Goal: Task Accomplishment & Management: Use online tool/utility

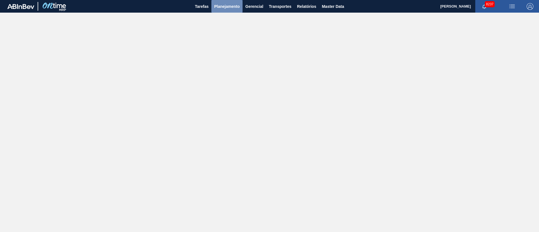
click at [229, 5] on span "Planejamento" at bounding box center [227, 6] width 26 height 7
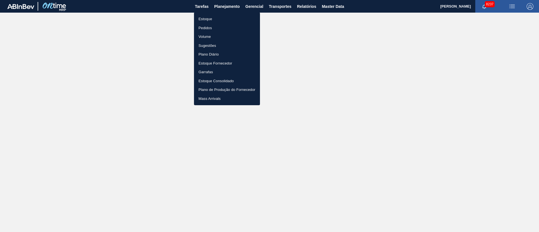
drag, startPoint x: 229, startPoint y: 5, endPoint x: 207, endPoint y: 32, distance: 34.7
click at [207, 32] on div "Estoque Pedidos Volume Sugestões Plano Diário Estoque Fornecedor Garrafas Estoq…" at bounding box center [269, 116] width 539 height 232
click at [210, 27] on li "Pedidos" at bounding box center [227, 28] width 66 height 9
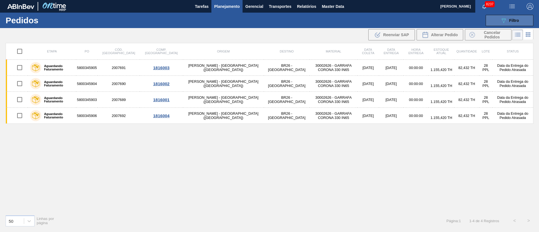
click at [510, 20] on span "Filtro" at bounding box center [514, 20] width 10 height 4
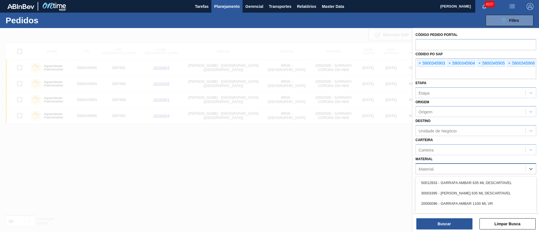
click at [434, 169] on div "Material" at bounding box center [471, 169] width 110 height 8
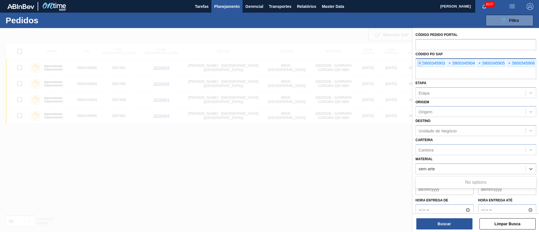
type input "sem arte"
click at [420, 62] on span "×" at bounding box center [419, 63] width 5 height 7
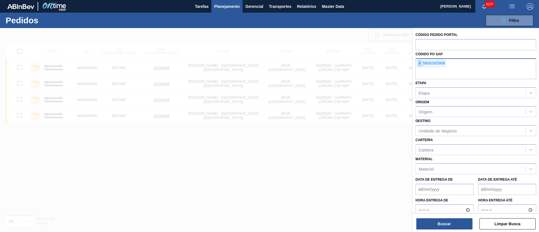
click at [420, 62] on span "×" at bounding box center [419, 63] width 5 height 7
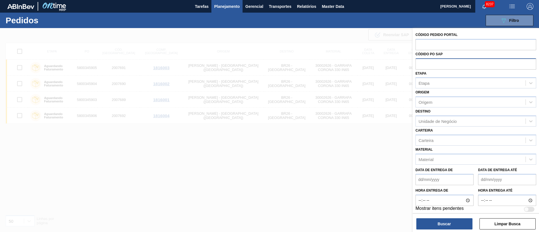
click at [420, 62] on input "text" at bounding box center [476, 63] width 121 height 11
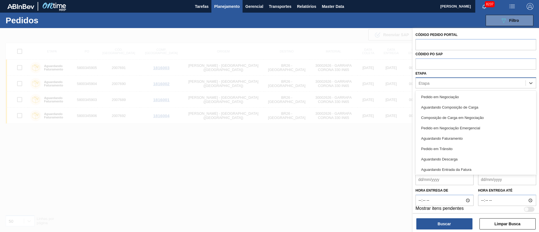
click at [423, 81] on div "Etapa" at bounding box center [424, 83] width 11 height 5
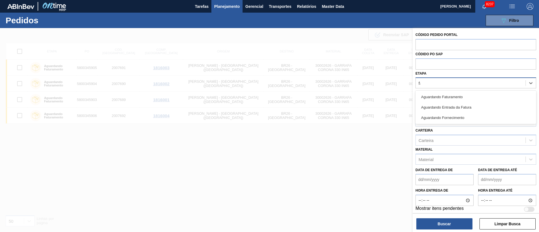
type input "fat"
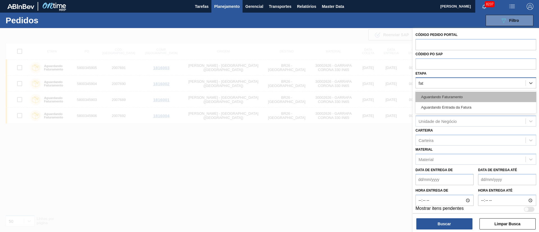
click at [433, 95] on div "Aguardando Faturamento" at bounding box center [476, 97] width 121 height 10
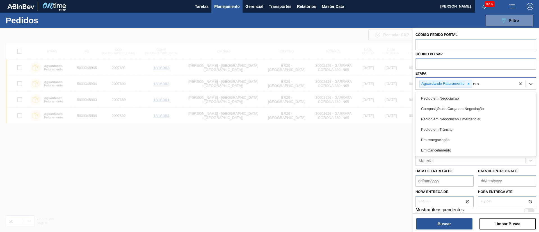
type input "em r"
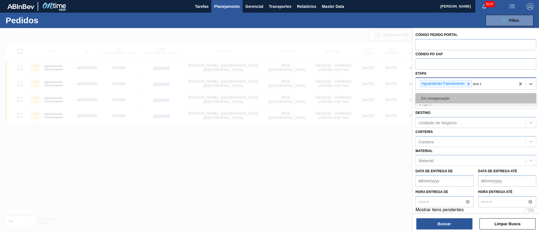
click at [434, 100] on div "Em renegociação" at bounding box center [476, 98] width 121 height 10
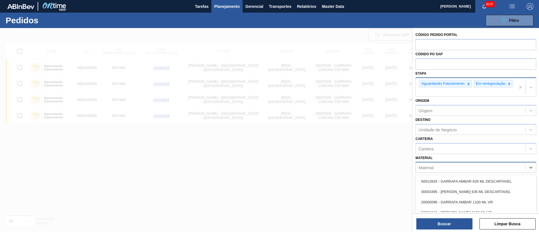
click at [439, 168] on div "Material" at bounding box center [471, 168] width 110 height 8
type input "s art"
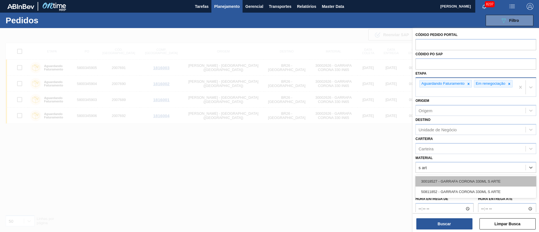
click at [445, 179] on div "30018527 - GARRAFA CORONA 330ML S ARTE" at bounding box center [476, 181] width 121 height 10
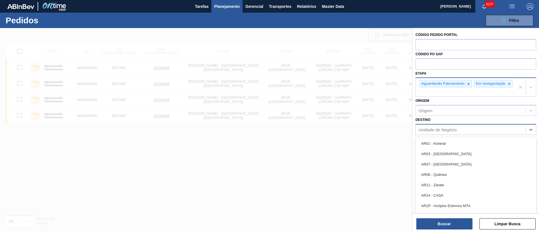
click at [433, 131] on div "Unidade de Negócio" at bounding box center [438, 129] width 38 height 5
type input "19"
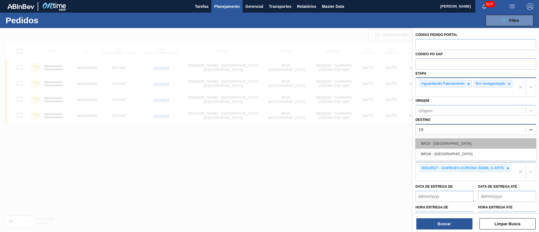
click at [434, 144] on div "BR19 - [GEOGRAPHIC_DATA]" at bounding box center [476, 143] width 121 height 10
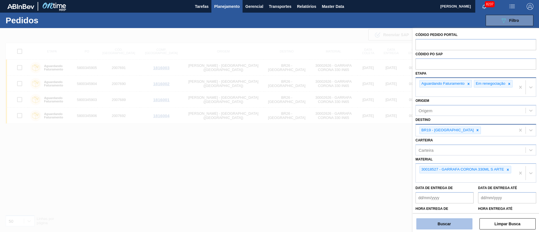
click at [442, 228] on button "Buscar" at bounding box center [445, 224] width 56 height 11
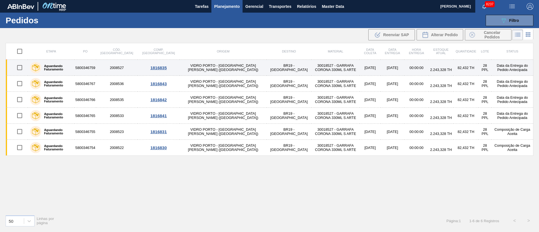
click at [210, 70] on td "VIDRO PORTO - [GEOGRAPHIC_DATA][PERSON_NAME] ([GEOGRAPHIC_DATA])" at bounding box center [223, 68] width 87 height 16
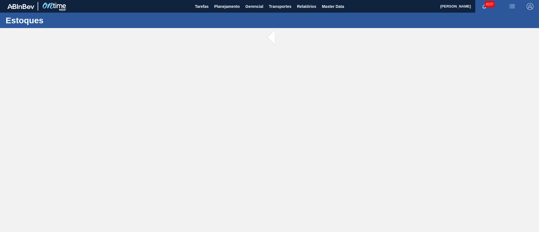
click at [210, 70] on main "Tarefas Planejamento Gerencial Transportes Relatórios Master Data [PERSON_NAME]…" at bounding box center [269, 116] width 539 height 232
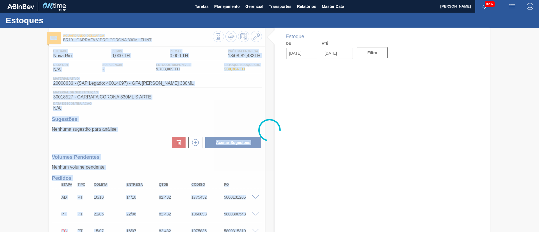
type input "[DATE]"
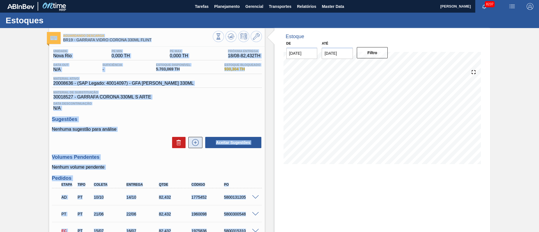
click at [199, 142] on icon at bounding box center [195, 142] width 9 height 7
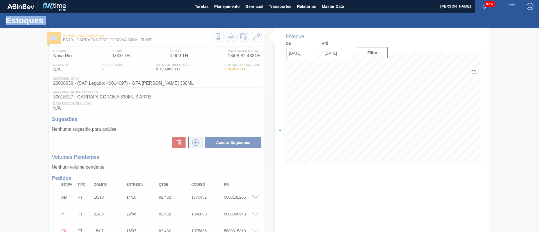
click at [199, 142] on div at bounding box center [269, 130] width 539 height 204
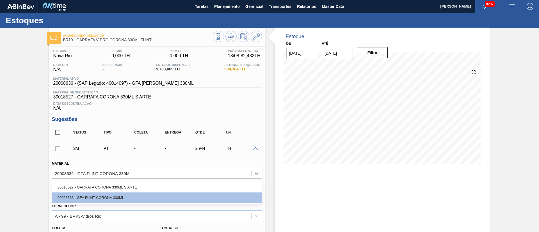
click at [138, 171] on div "20008636 - GFA FLINT CORONA 330ML" at bounding box center [151, 173] width 199 height 8
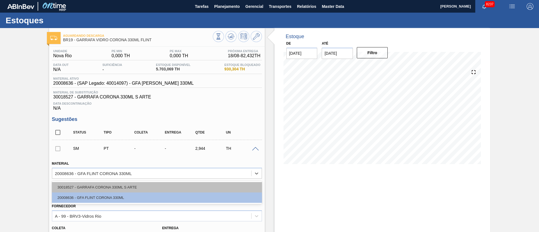
click at [125, 188] on div "30018527 - GARRAFA CORONA 330ML S ARTE" at bounding box center [157, 187] width 210 height 10
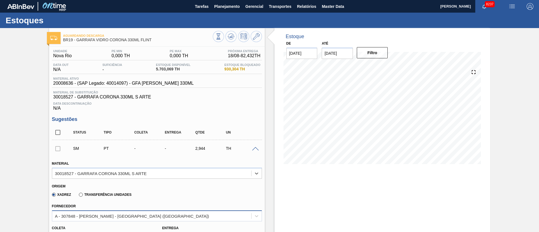
scroll to position [27, 0]
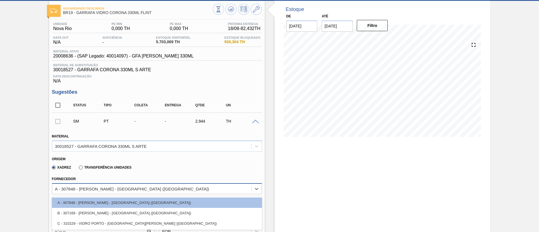
click at [130, 194] on div "option B - 307169 - [PERSON_NAME] - [GEOGRAPHIC_DATA] ([GEOGRAPHIC_DATA]) focus…" at bounding box center [157, 188] width 210 height 11
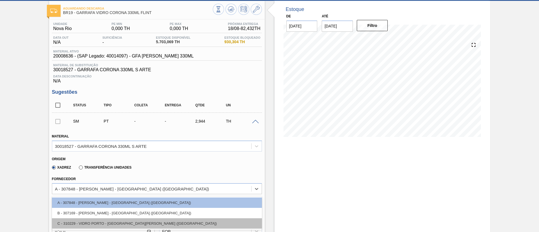
click at [119, 224] on div "C - 310229 - VIDRO PORTO - [GEOGRAPHIC_DATA][PERSON_NAME] ([GEOGRAPHIC_DATA])" at bounding box center [157, 224] width 210 height 10
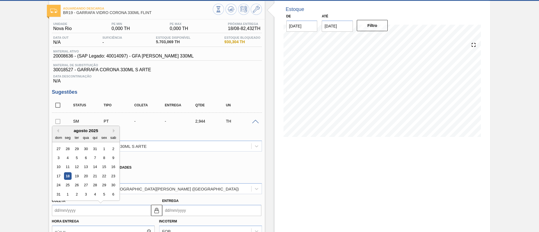
click at [101, 212] on input "Coleta" at bounding box center [101, 210] width 99 height 11
click at [77, 174] on div "19" at bounding box center [77, 176] width 8 height 8
type input "[DATE]"
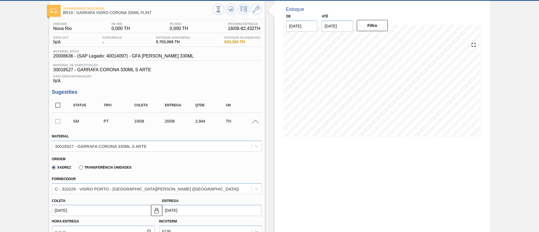
scroll to position [231, 0]
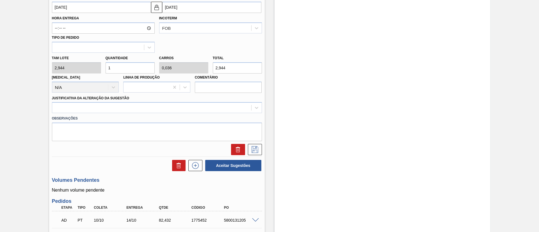
click at [122, 64] on input "1" at bounding box center [130, 67] width 49 height 11
type input "0"
type input "3"
type input "0,107"
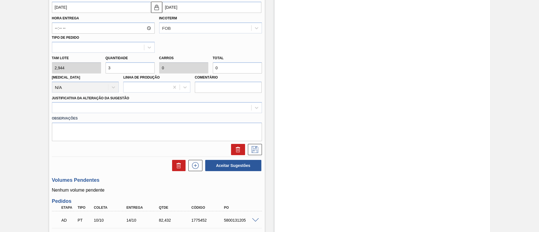
type input "8,832"
type input "33"
type input "1,179"
type input "97,152"
type input "336"
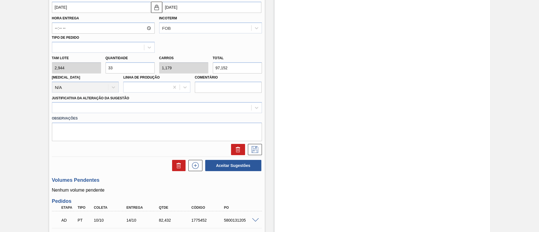
type input "12"
type input "989,184"
type input "336"
click at [110, 105] on div at bounding box center [151, 108] width 199 height 8
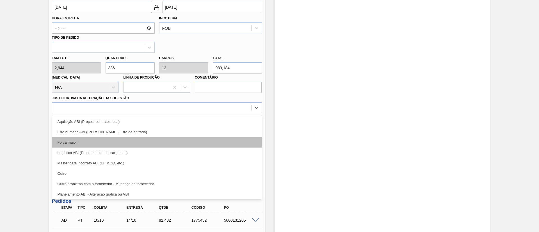
click at [78, 141] on div "Força maior" at bounding box center [157, 142] width 210 height 10
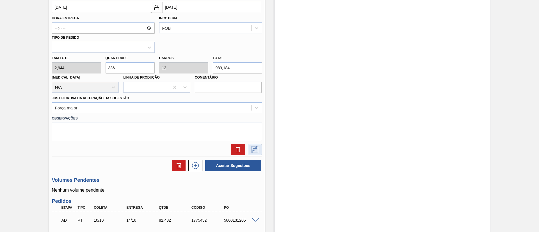
click at [251, 149] on icon at bounding box center [255, 149] width 9 height 7
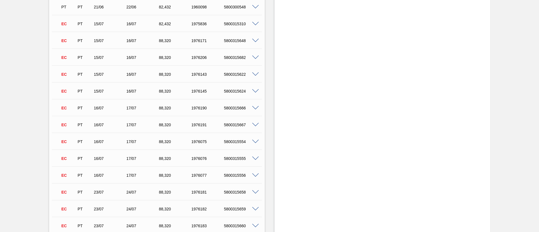
scroll to position [27, 0]
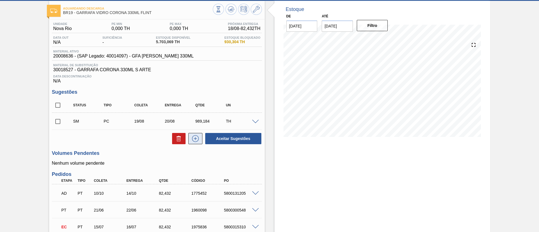
click at [195, 140] on icon at bounding box center [195, 138] width 9 height 7
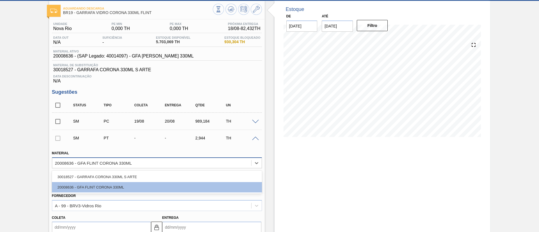
click at [95, 164] on div "20008636 - GFA FLINT CORONA 330ML" at bounding box center [93, 163] width 77 height 5
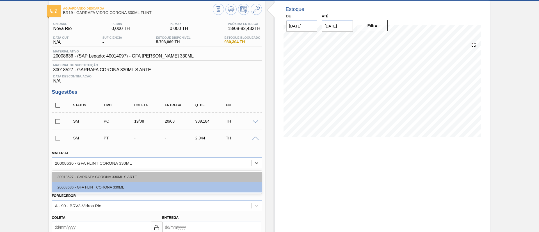
click at [88, 177] on div "30018527 - GARRAFA CORONA 330ML S ARTE" at bounding box center [157, 177] width 210 height 10
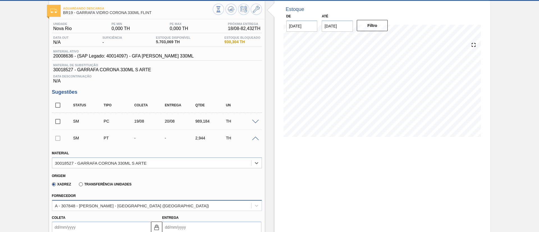
scroll to position [44, 0]
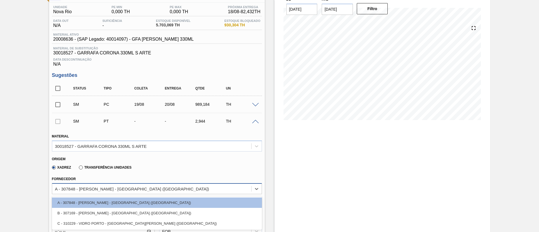
click at [80, 194] on div "option A - 307848 - [PERSON_NAME] - [GEOGRAPHIC_DATA] ([GEOGRAPHIC_DATA]) focus…" at bounding box center [157, 188] width 210 height 11
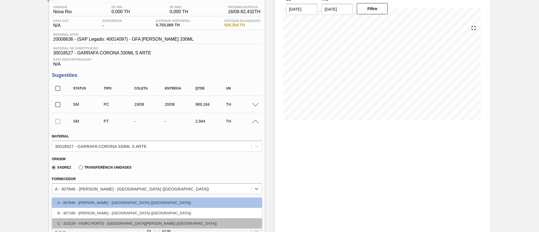
click at [78, 220] on div "C - 310229 - VIDRO PORTO - [GEOGRAPHIC_DATA][PERSON_NAME] ([GEOGRAPHIC_DATA])" at bounding box center [157, 224] width 210 height 10
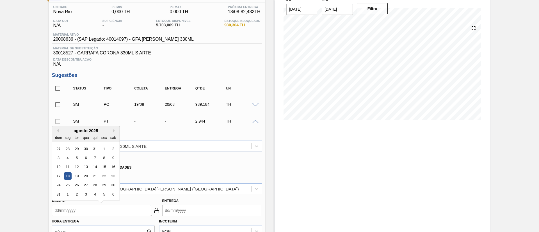
click at [84, 208] on input "Coleta" at bounding box center [101, 210] width 99 height 11
click at [86, 175] on div "20" at bounding box center [86, 176] width 8 height 8
type input "[DATE]"
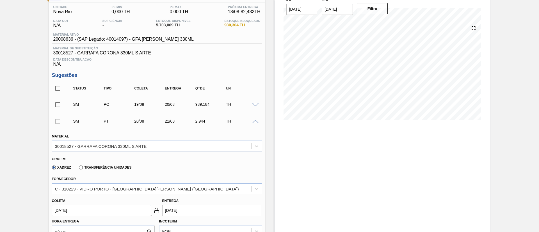
scroll to position [247, 0]
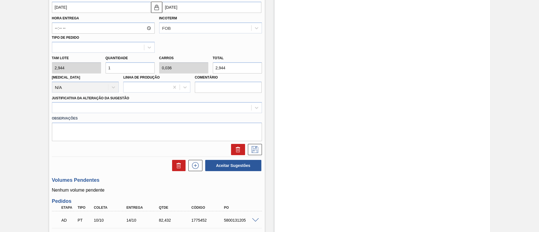
click at [114, 67] on input "1" at bounding box center [130, 67] width 49 height 11
type input "0"
type input "3"
type input "0,107"
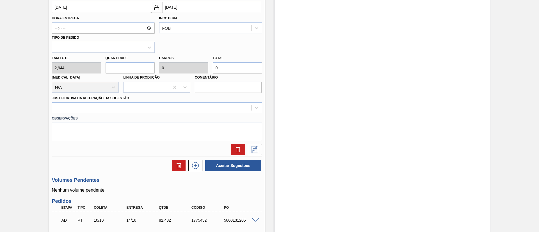
type input "8,832"
type input "33"
type input "1,179"
type input "97,152"
type input "336"
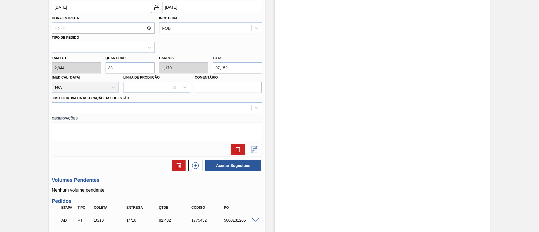
type input "12"
type input "989,184"
type input "336"
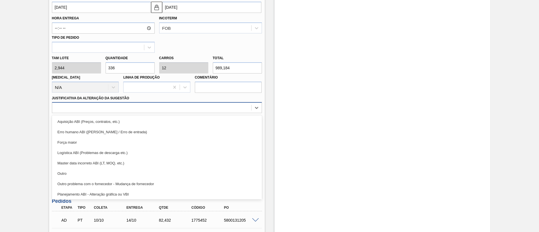
click at [112, 104] on div at bounding box center [151, 108] width 199 height 8
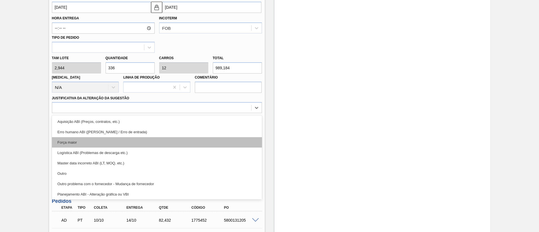
click at [79, 143] on div "Força maior" at bounding box center [157, 142] width 210 height 10
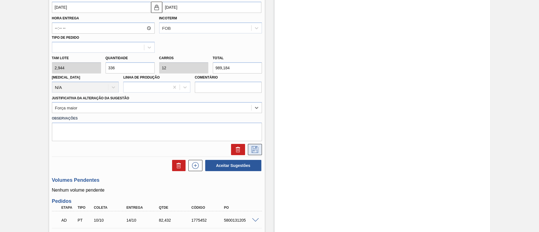
click at [250, 150] on button at bounding box center [255, 149] width 14 height 11
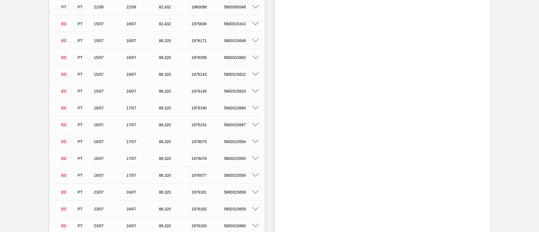
scroll to position [44, 0]
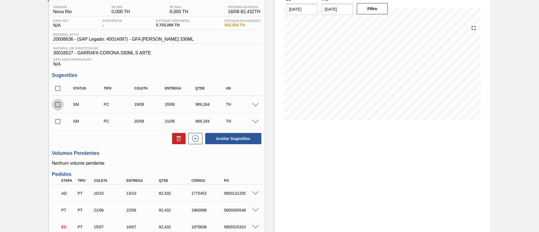
click at [58, 108] on input "checkbox" at bounding box center [58, 105] width 12 height 12
checkbox input "true"
click at [58, 120] on input "checkbox" at bounding box center [58, 122] width 12 height 12
checkbox input "true"
click at [231, 138] on button "Aceitar Sugestões" at bounding box center [233, 138] width 56 height 11
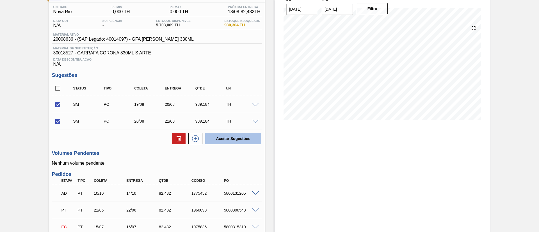
checkbox input "false"
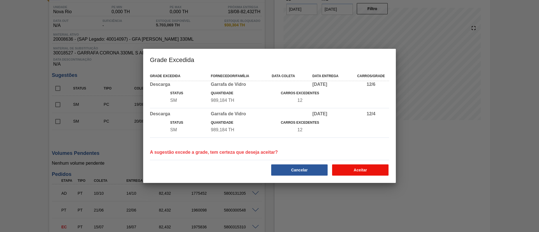
click at [364, 168] on button "Aceitar" at bounding box center [360, 170] width 56 height 11
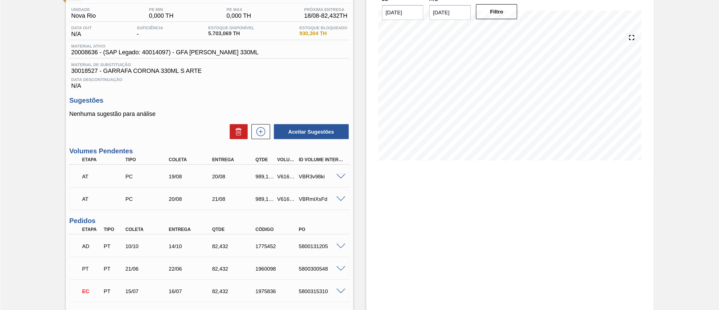
scroll to position [0, 0]
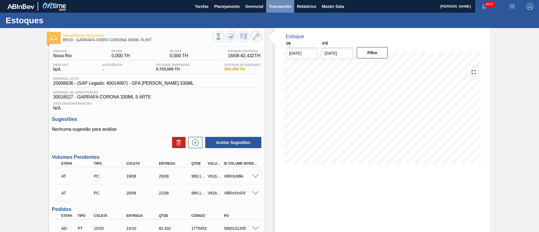
click at [287, 3] on span "Transportes" at bounding box center [280, 6] width 22 height 7
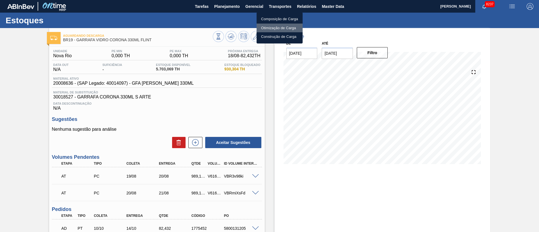
click at [272, 29] on li "Otimização de Carga" at bounding box center [280, 28] width 46 height 9
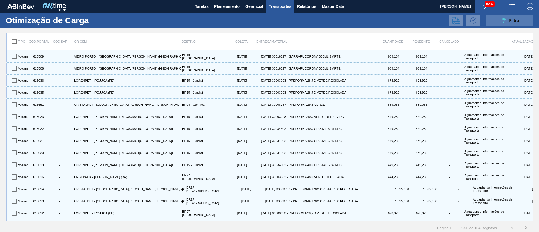
click at [501, 19] on icon "089F7B8B-B2A5-4AFE-B5C0-19BA573D28AC" at bounding box center [503, 20] width 7 height 7
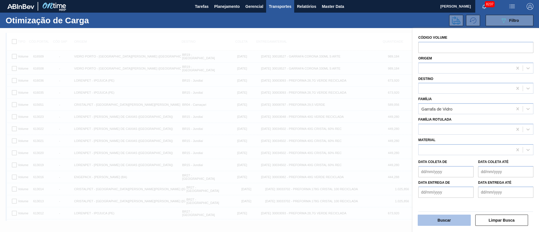
click at [438, 219] on button "Buscar" at bounding box center [444, 220] width 53 height 11
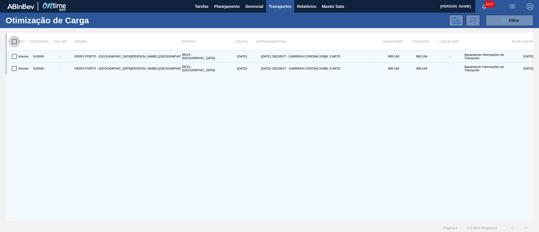
click at [15, 42] on input "checkbox" at bounding box center [14, 42] width 12 height 12
checkbox input "true"
click at [458, 20] on icon at bounding box center [456, 20] width 8 height 8
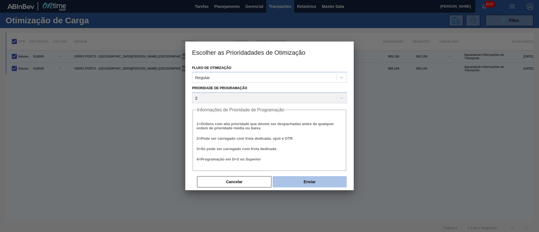
click at [311, 179] on button "Enviar" at bounding box center [310, 181] width 74 height 11
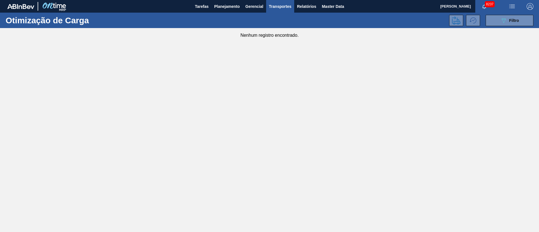
drag, startPoint x: 202, startPoint y: 199, endPoint x: 159, endPoint y: 23, distance: 181.9
click at [202, 196] on main "Tarefas Planejamento Gerencial Transportes Relatórios Master Data [PERSON_NAME]…" at bounding box center [269, 116] width 539 height 232
click at [217, 10] on button "Planejamento" at bounding box center [226, 6] width 31 height 13
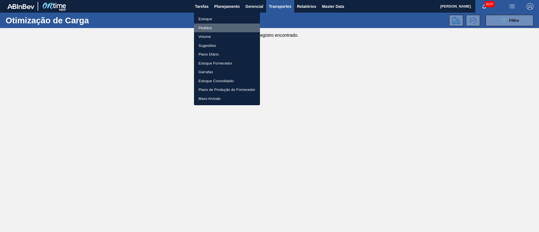
click at [204, 32] on li "Pedidos" at bounding box center [227, 28] width 66 height 9
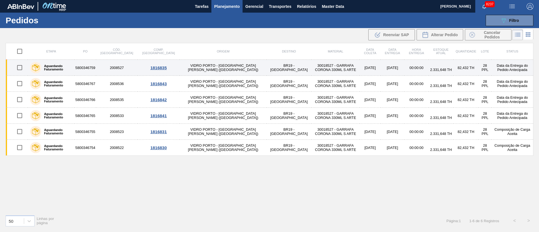
click at [180, 69] on td "VIDRO PORTO - [GEOGRAPHIC_DATA][PERSON_NAME] ([GEOGRAPHIC_DATA])" at bounding box center [223, 68] width 87 height 16
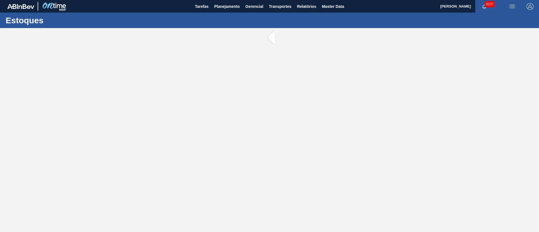
click at [174, 69] on main "Tarefas Planejamento Gerencial Transportes Relatórios Master Data [PERSON_NAME]…" at bounding box center [269, 116] width 539 height 232
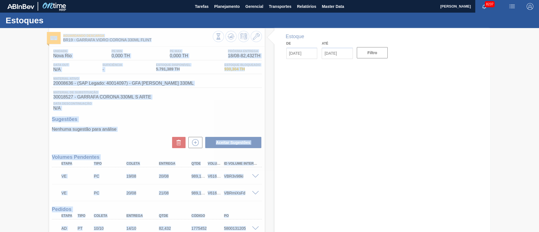
type input "[DATE]"
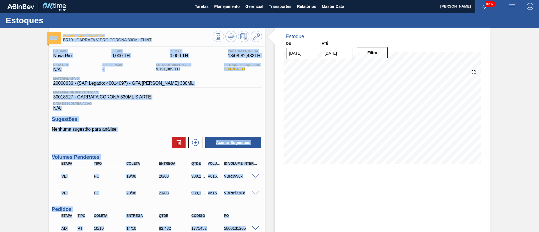
click at [129, 135] on div "Nenhuma sugestão para análise Aceitar Sugestões" at bounding box center [157, 138] width 210 height 22
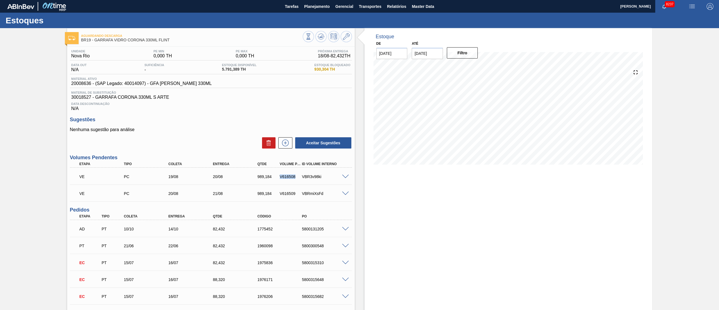
drag, startPoint x: 295, startPoint y: 175, endPoint x: 277, endPoint y: 176, distance: 18.6
click at [277, 176] on div "V616508" at bounding box center [287, 176] width 22 height 4
copy div "V616508"
